Goal: Navigation & Orientation: Find specific page/section

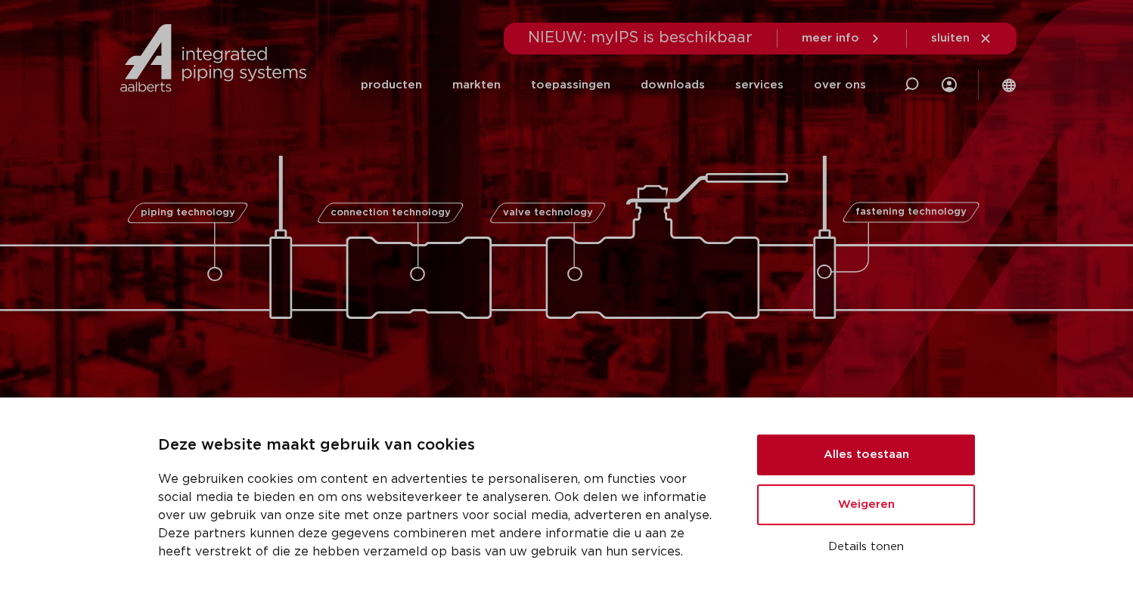
click at [825, 445] on button "Alles toestaan" at bounding box center [866, 455] width 218 height 41
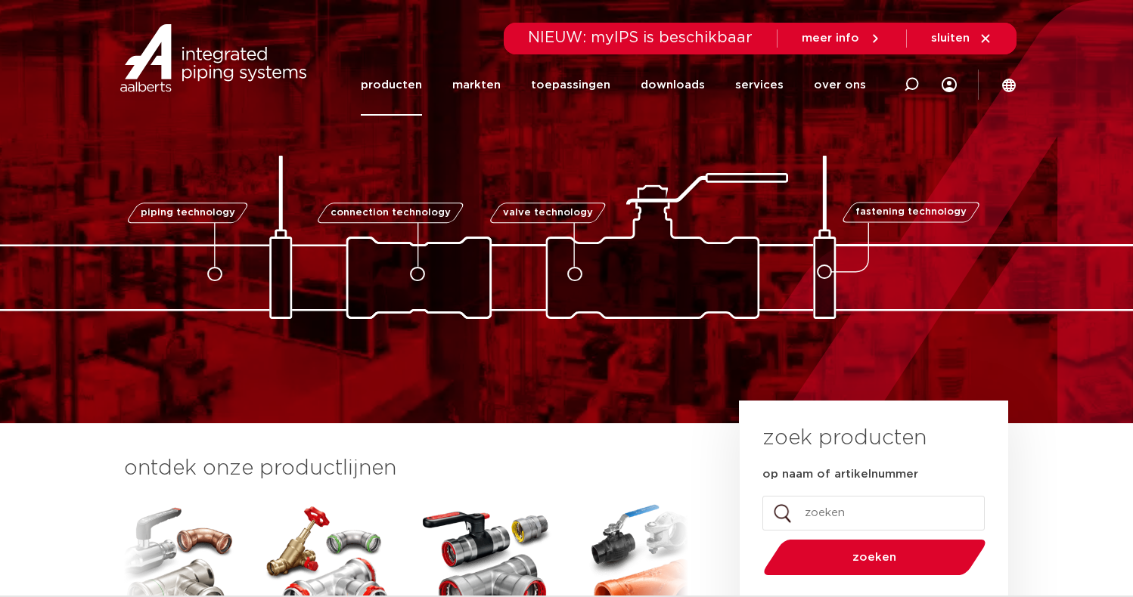
click at [411, 88] on link "producten" at bounding box center [391, 84] width 61 height 61
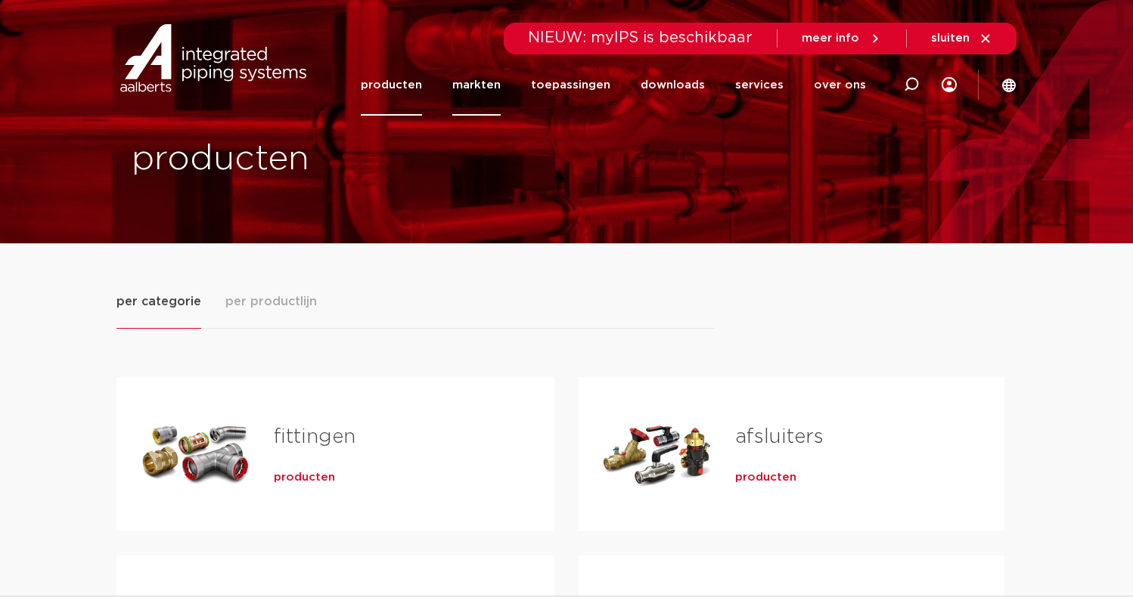
click at [482, 88] on link "markten" at bounding box center [476, 84] width 48 height 61
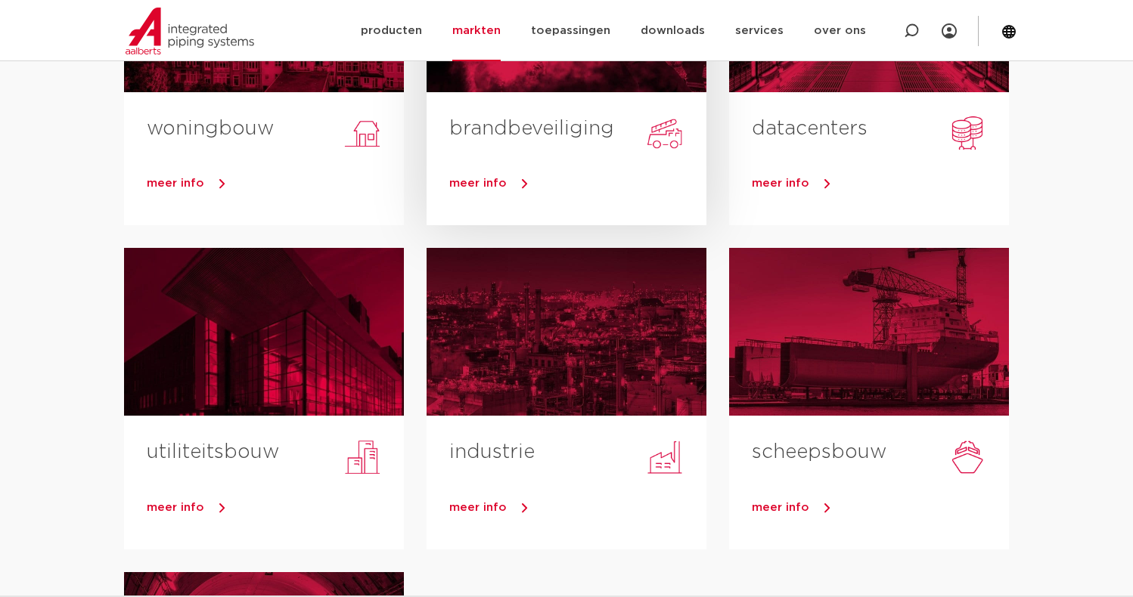
scroll to position [302, 0]
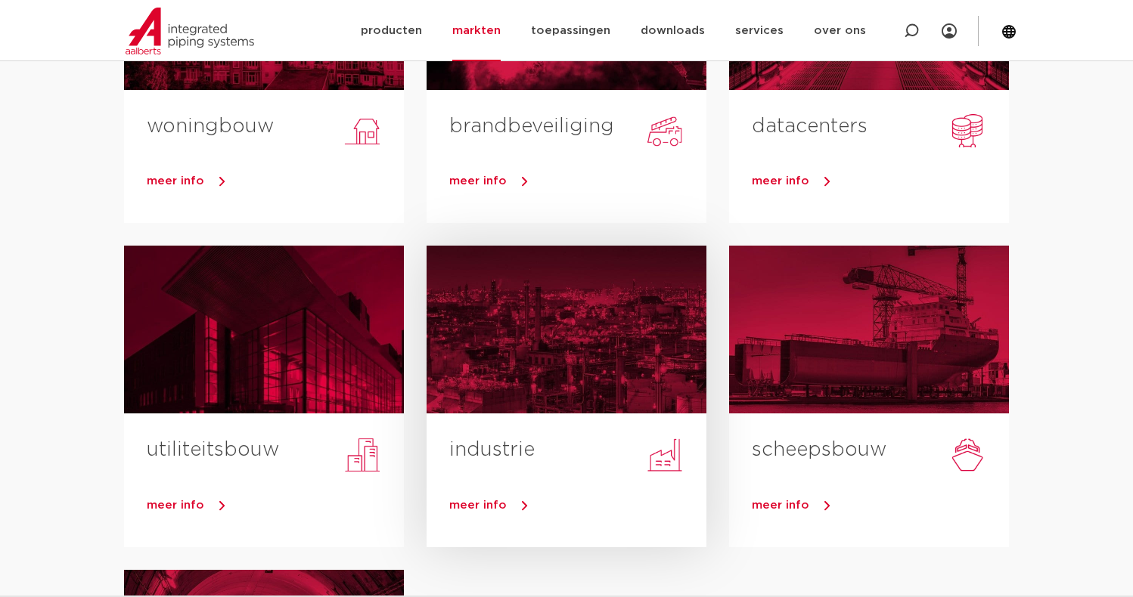
click at [568, 317] on div at bounding box center [566, 330] width 280 height 168
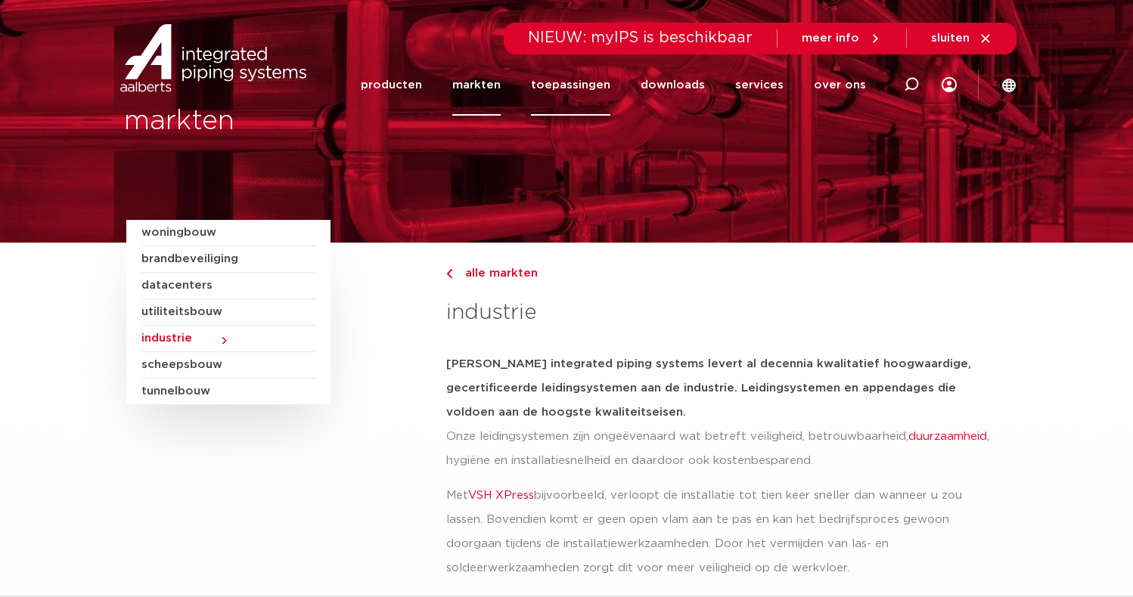
click at [582, 86] on link "toepassingen" at bounding box center [570, 84] width 79 height 61
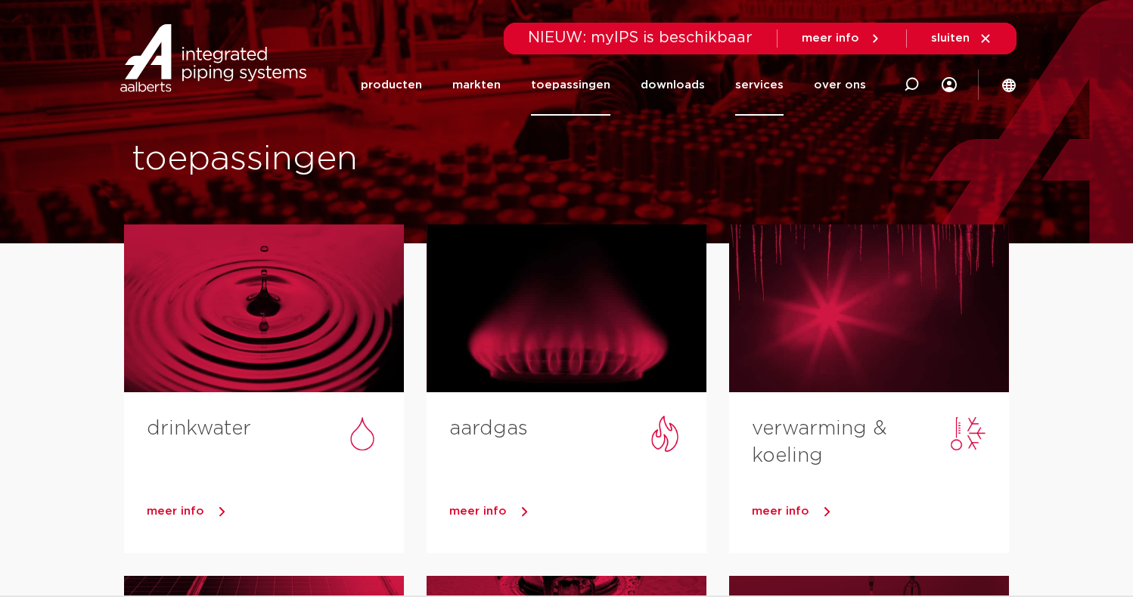
click at [759, 82] on link "services" at bounding box center [759, 84] width 48 height 61
